Goal: Task Accomplishment & Management: Use online tool/utility

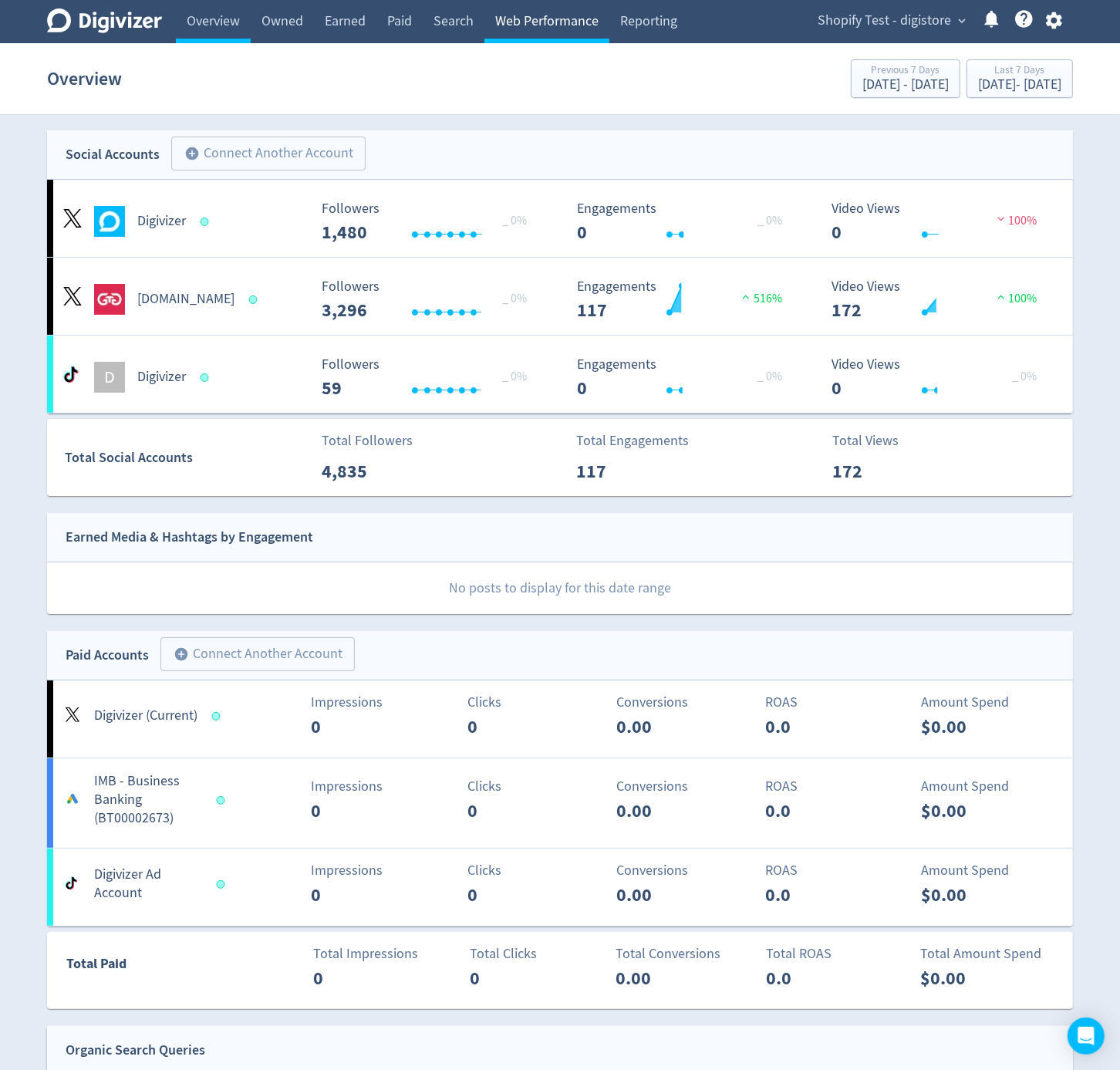
click at [530, 19] on link "Web Performance" at bounding box center [547, 22] width 125 height 44
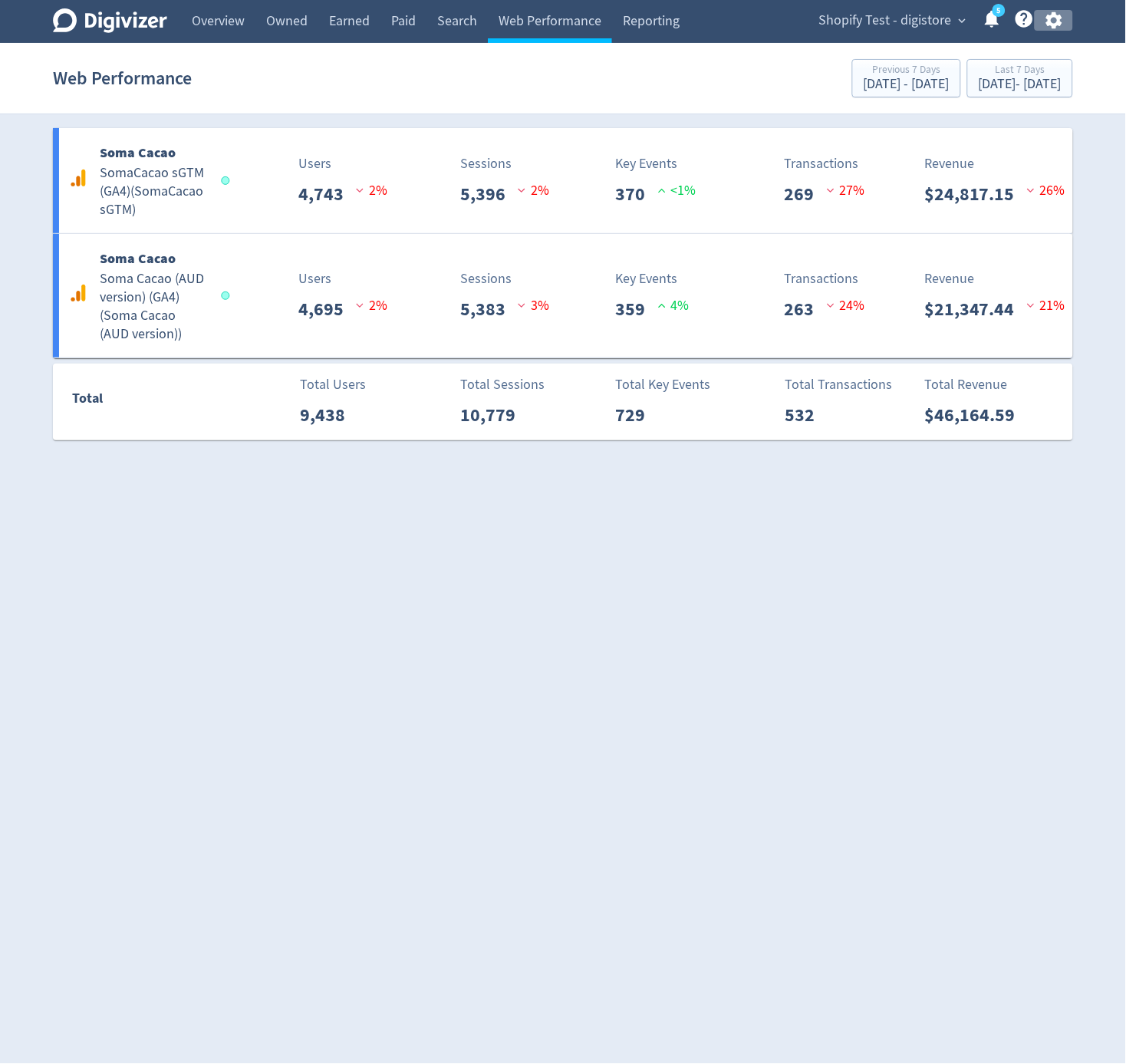
click at [1063, 19] on icon "button" at bounding box center [1054, 21] width 21 height 21
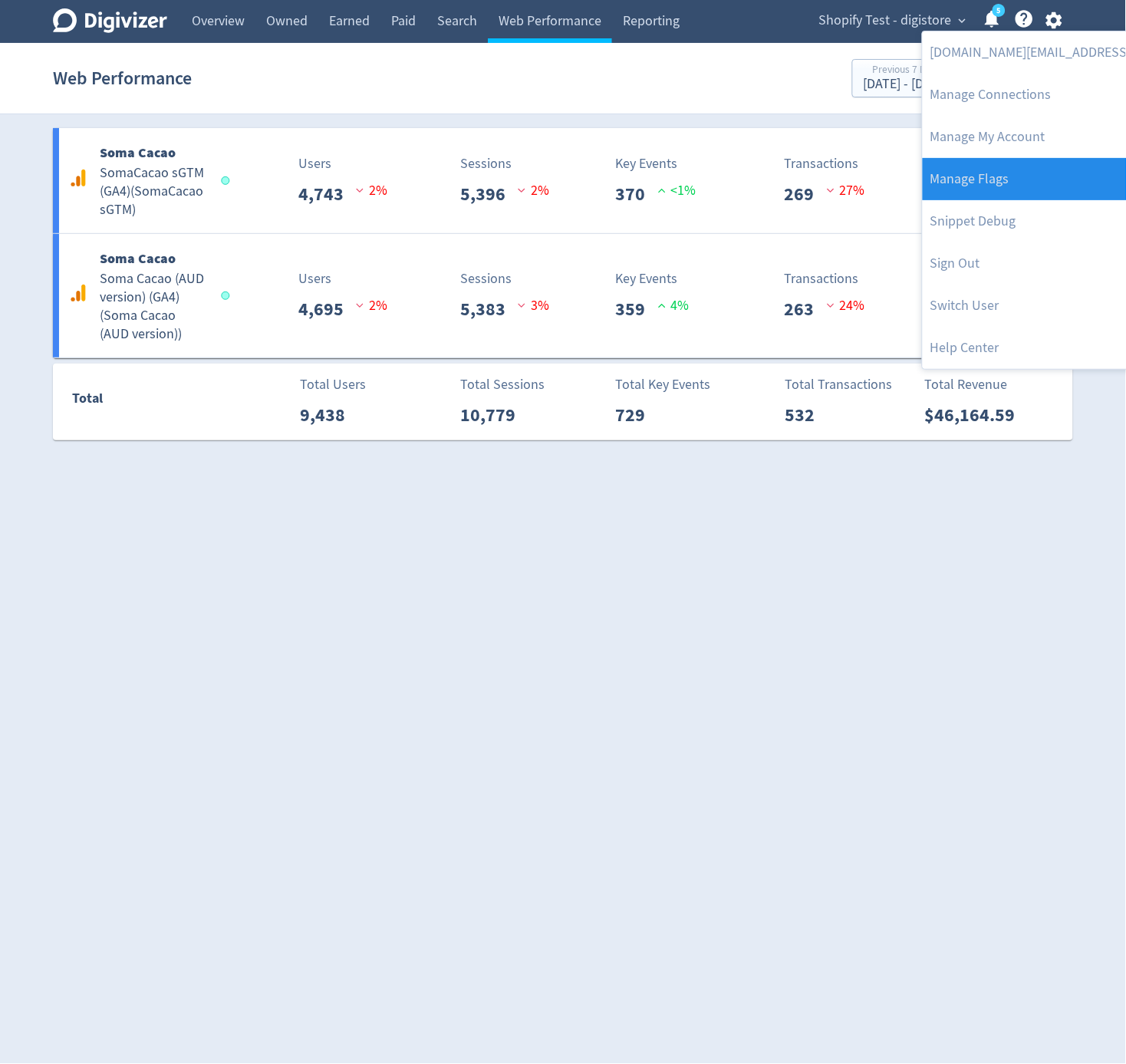
click at [1044, 172] on link "Manage Flags" at bounding box center [1079, 179] width 313 height 42
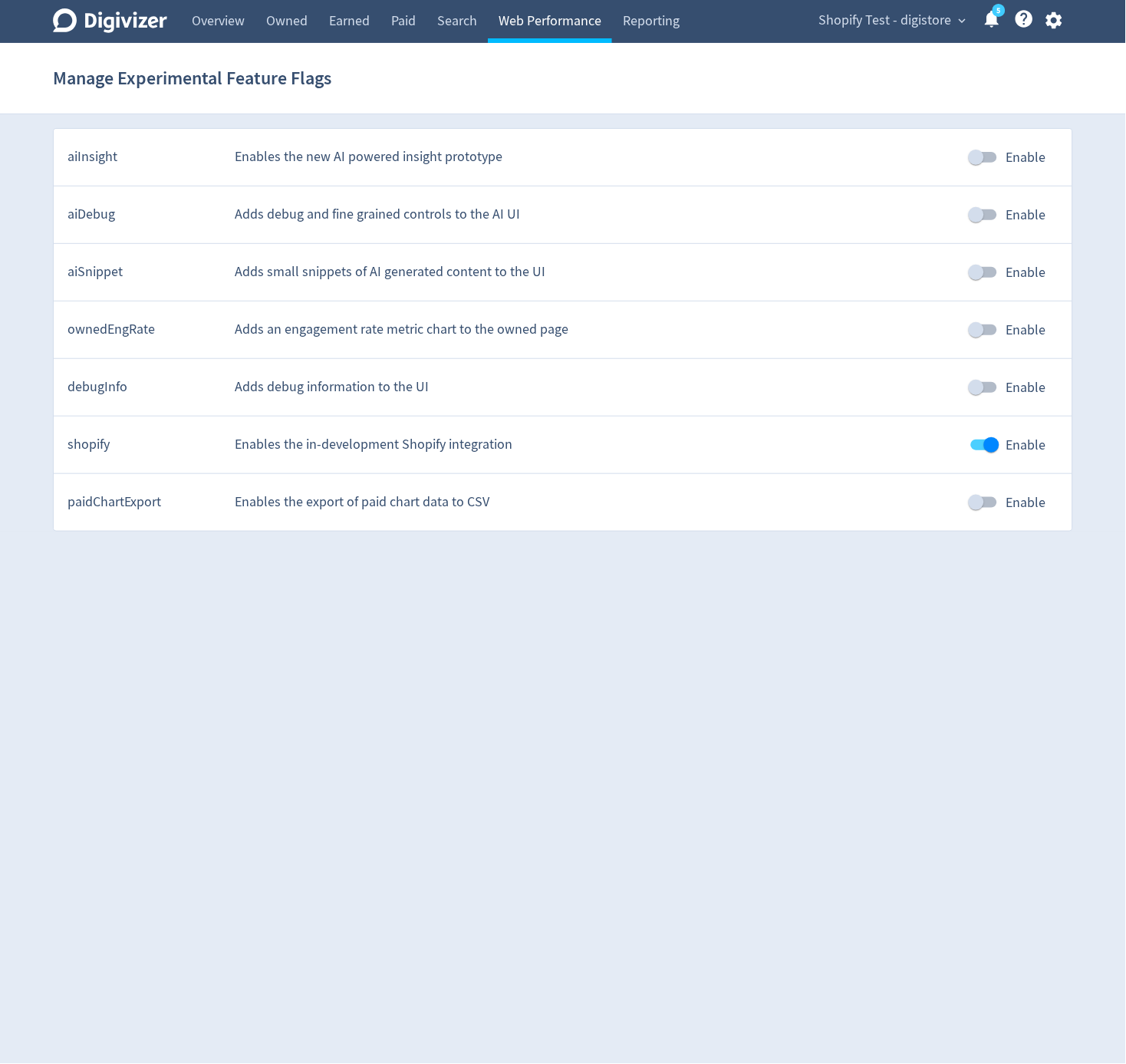
click at [572, 24] on link "Web Performance" at bounding box center [550, 22] width 124 height 43
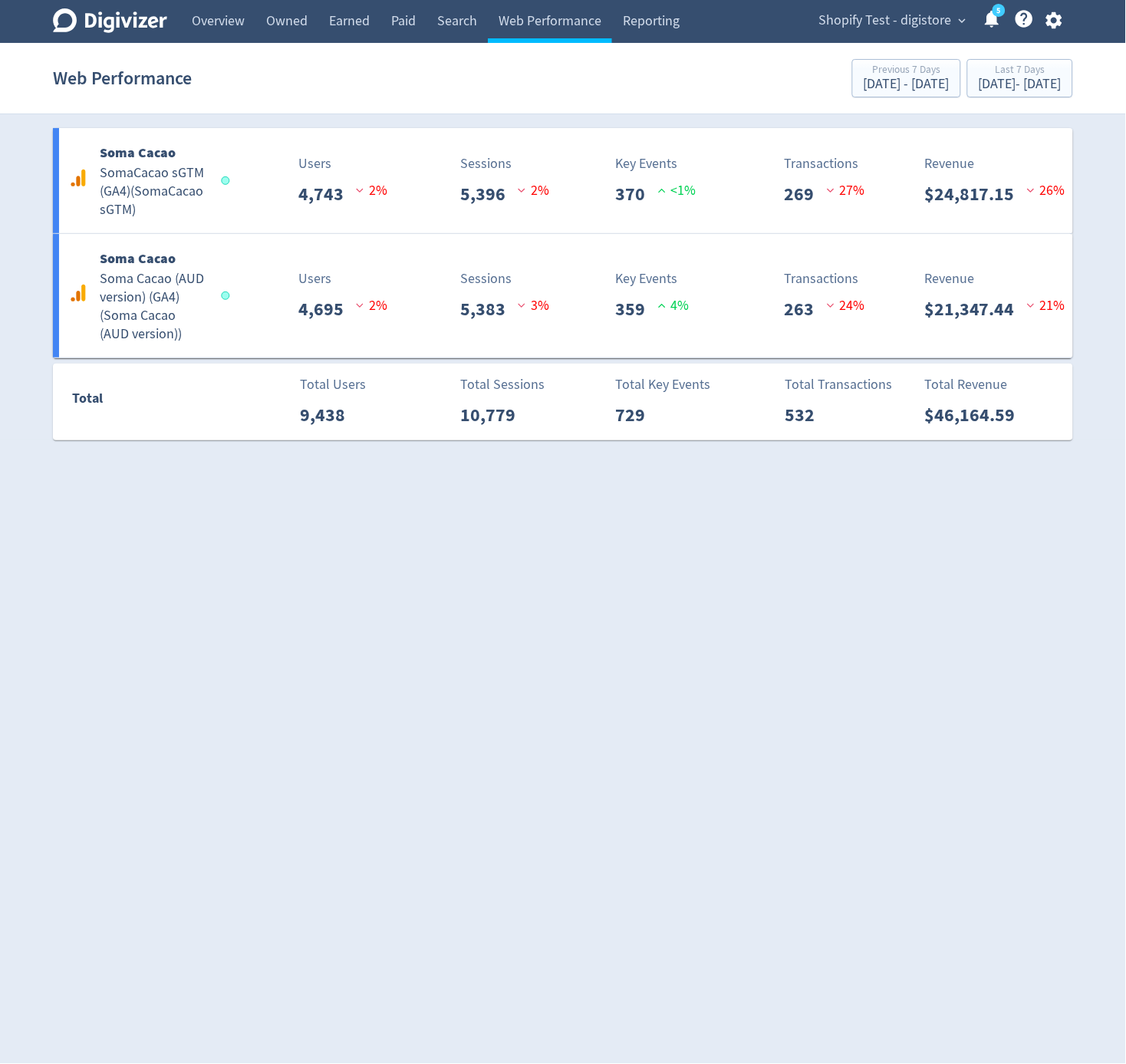
click at [386, 457] on html "Digivizer Logo [PERSON_NAME] Logo Overview Owned Earned Paid Search Web Perform…" at bounding box center [563, 228] width 1126 height 457
